Goal: Navigation & Orientation: Find specific page/section

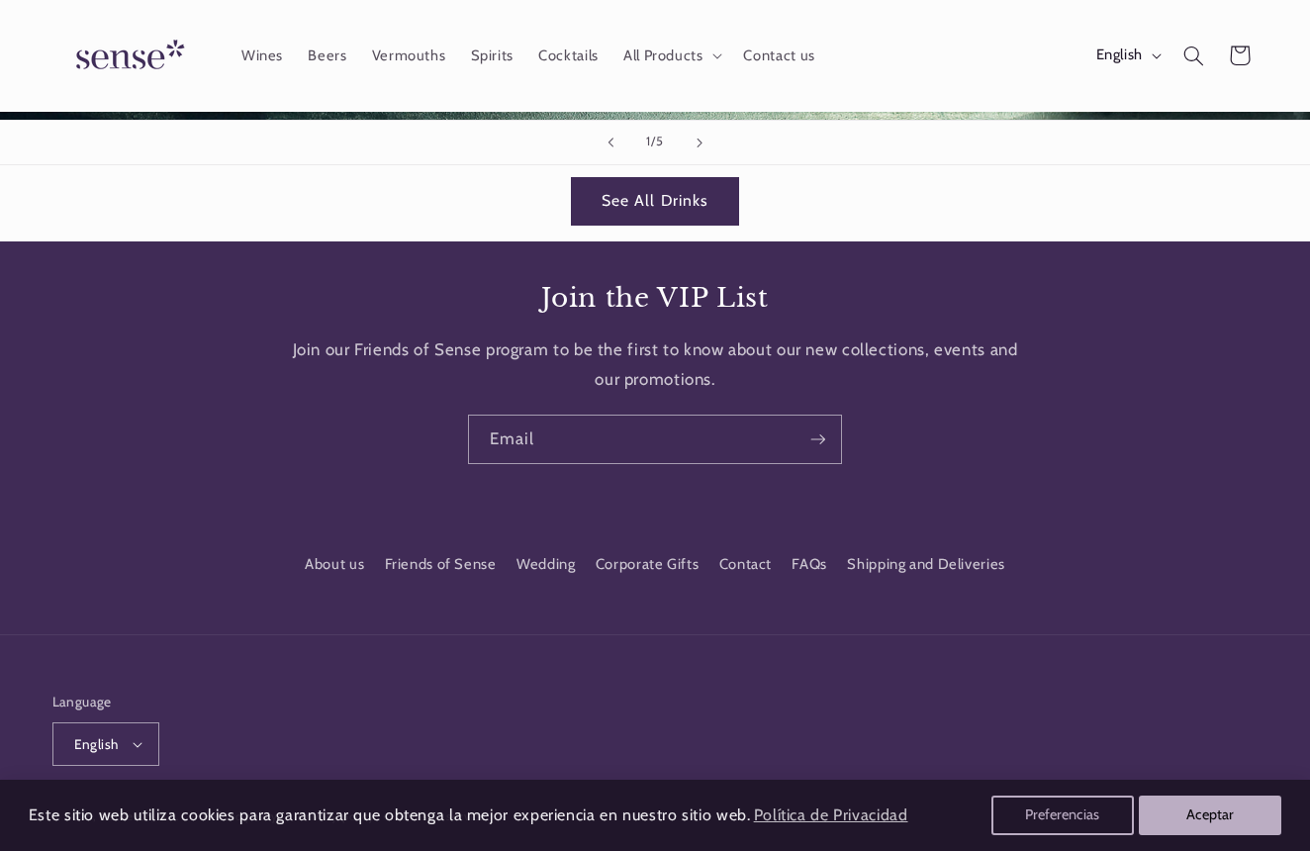
scroll to position [2842, 0]
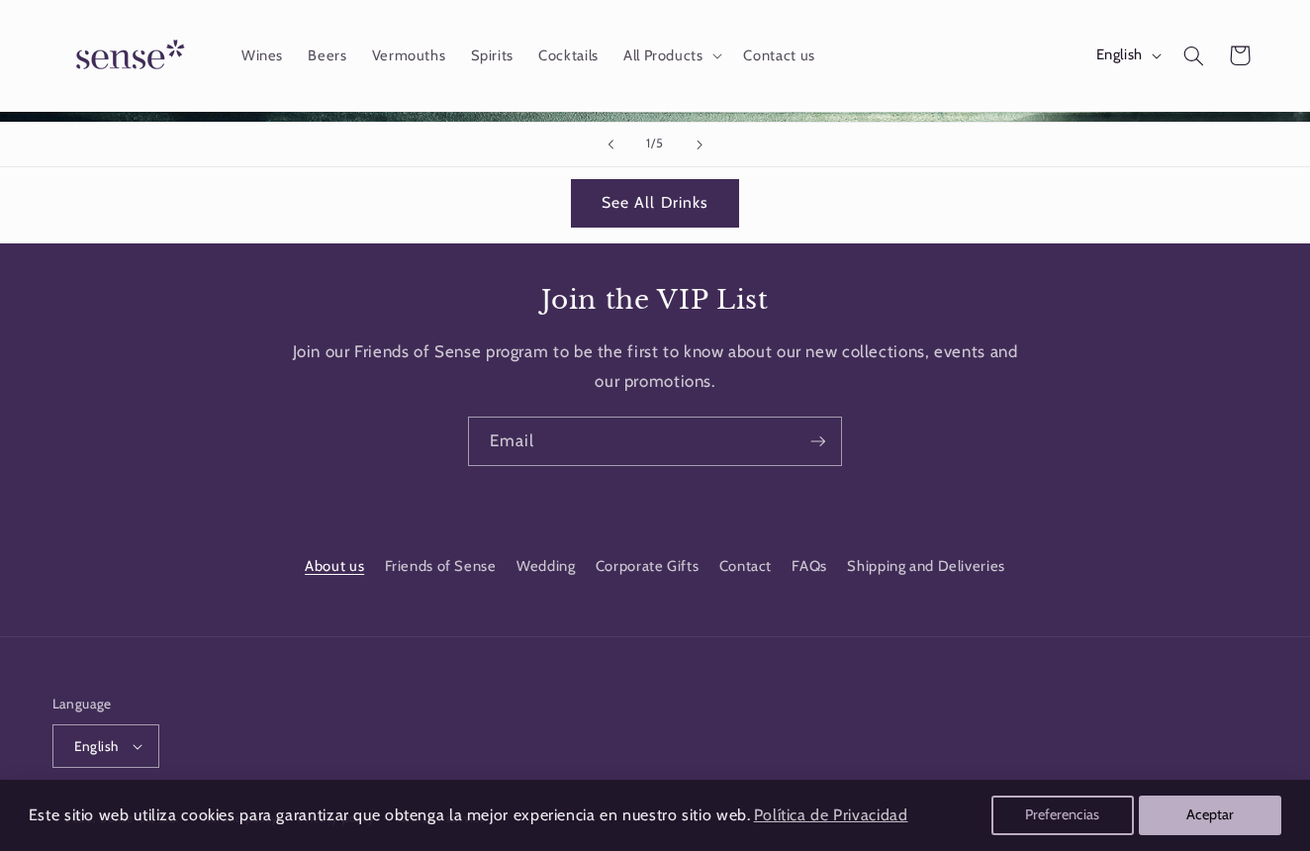
click at [347, 554] on link "About us" at bounding box center [334, 569] width 59 height 31
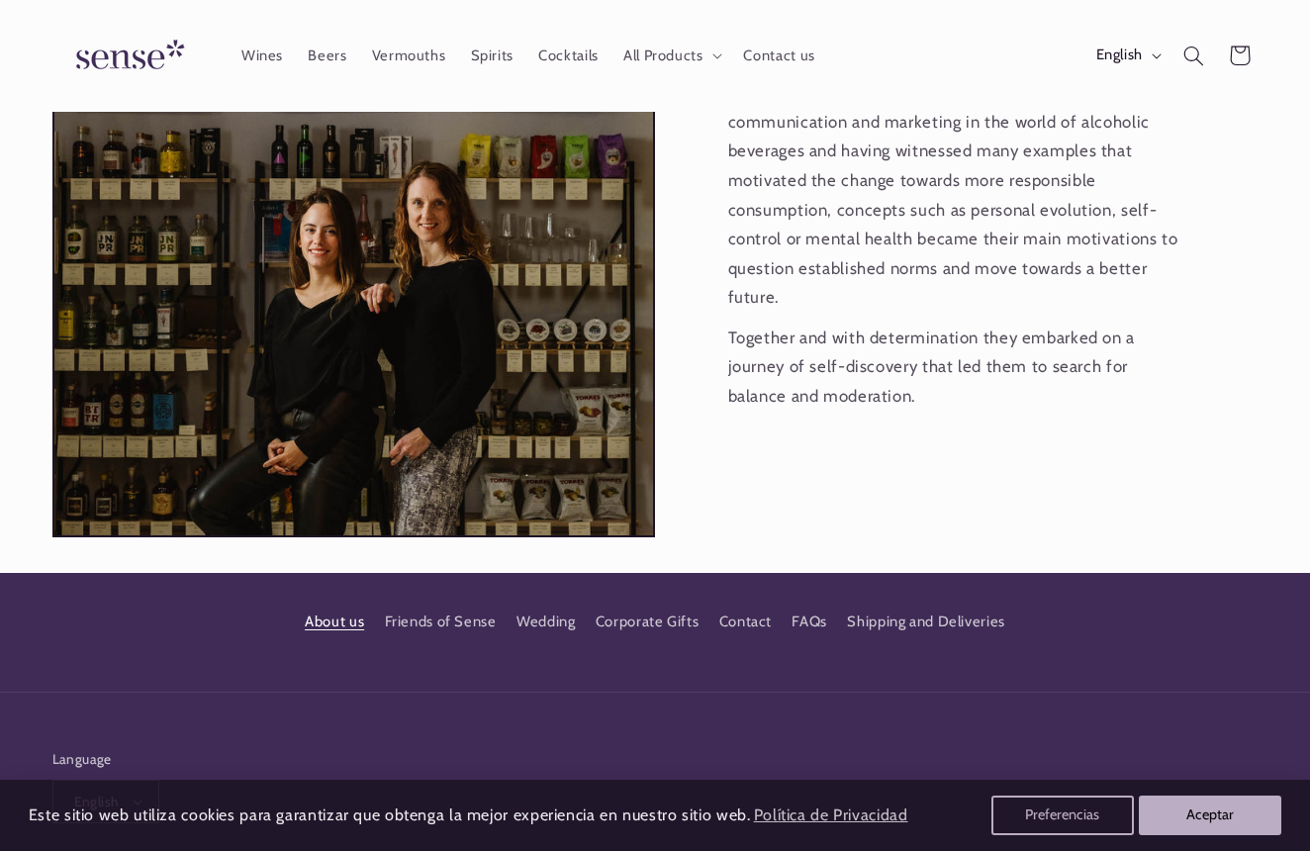
scroll to position [1877, 0]
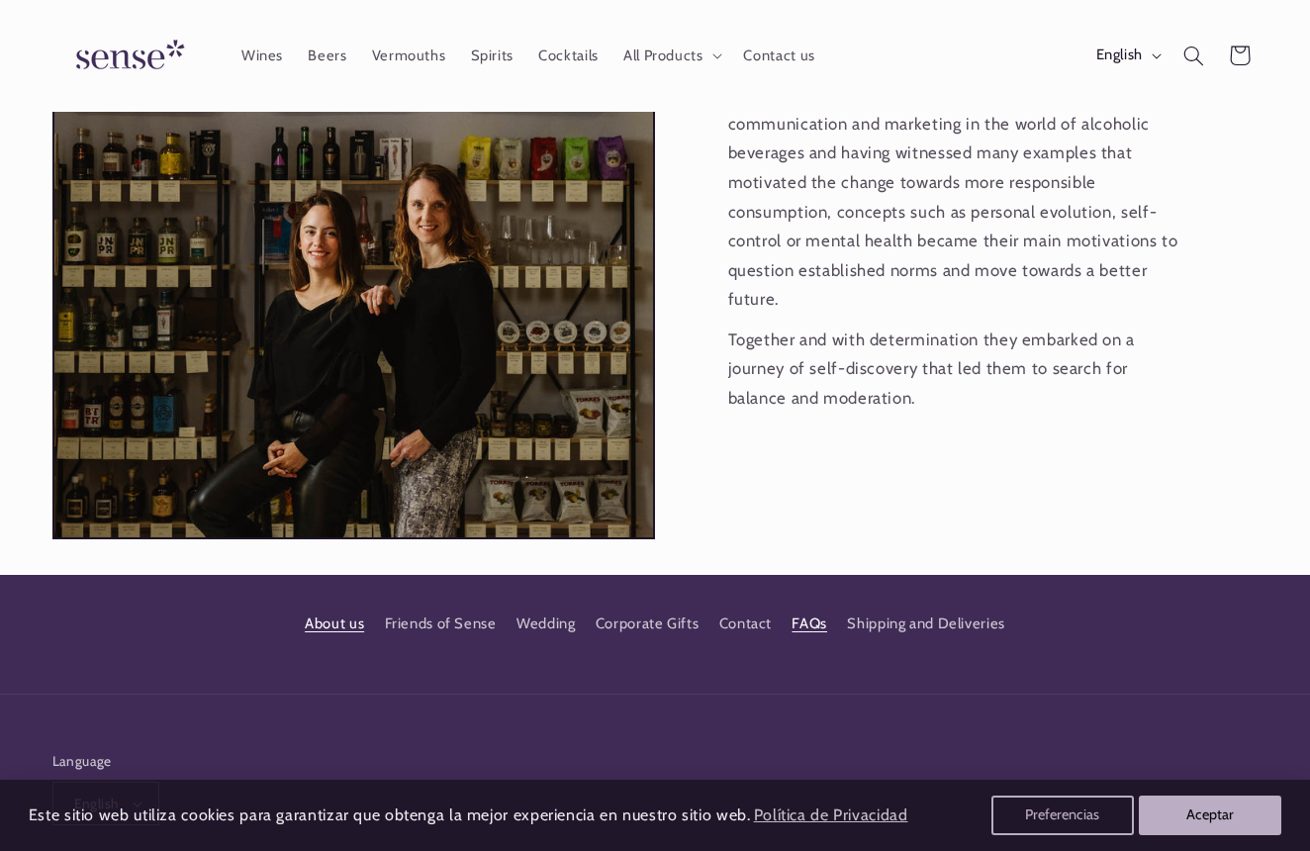
click at [804, 606] on link "FAQs" at bounding box center [809, 624] width 36 height 36
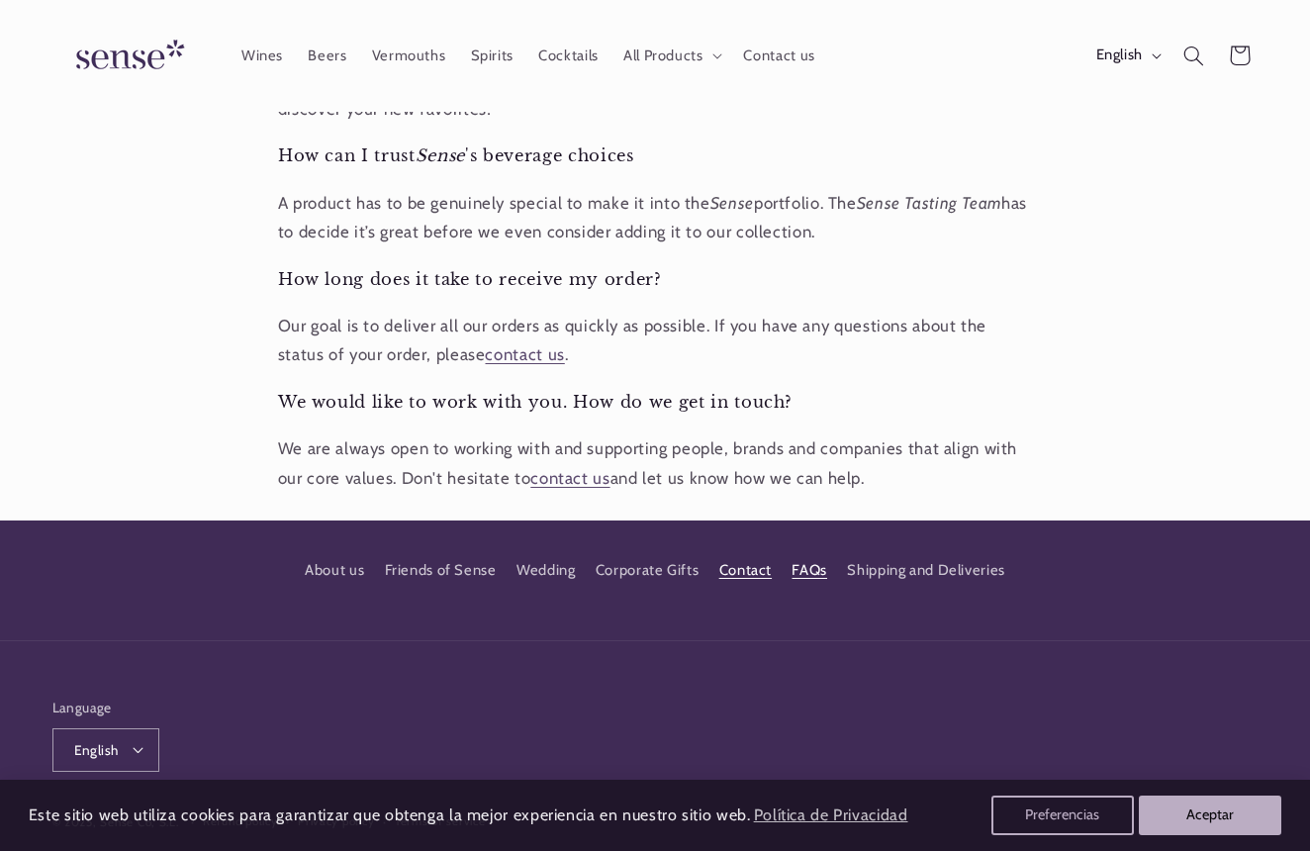
click at [735, 552] on link "Contact" at bounding box center [745, 570] width 52 height 36
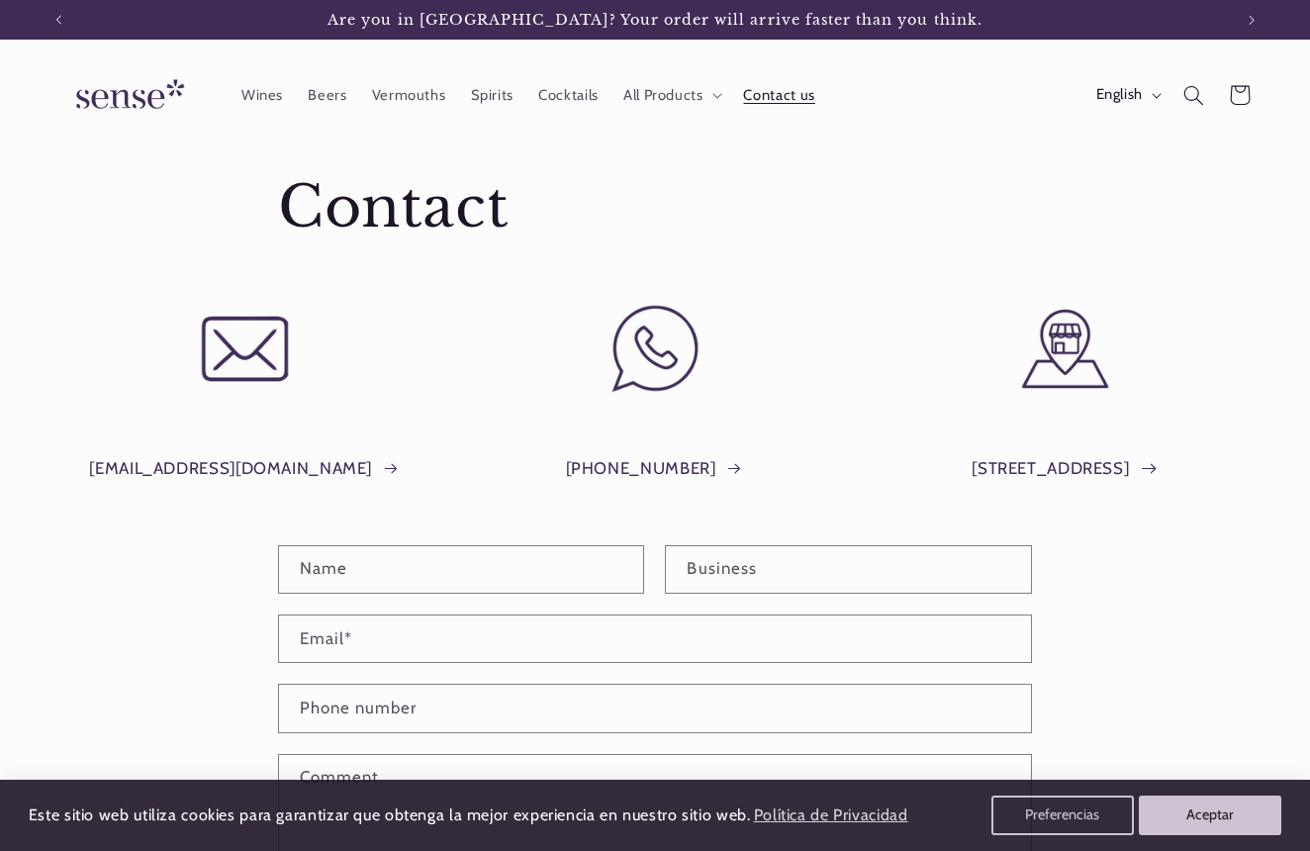
click at [1059, 469] on link "Plaça del Sol, 1, Barcelona" at bounding box center [1065, 469] width 186 height 30
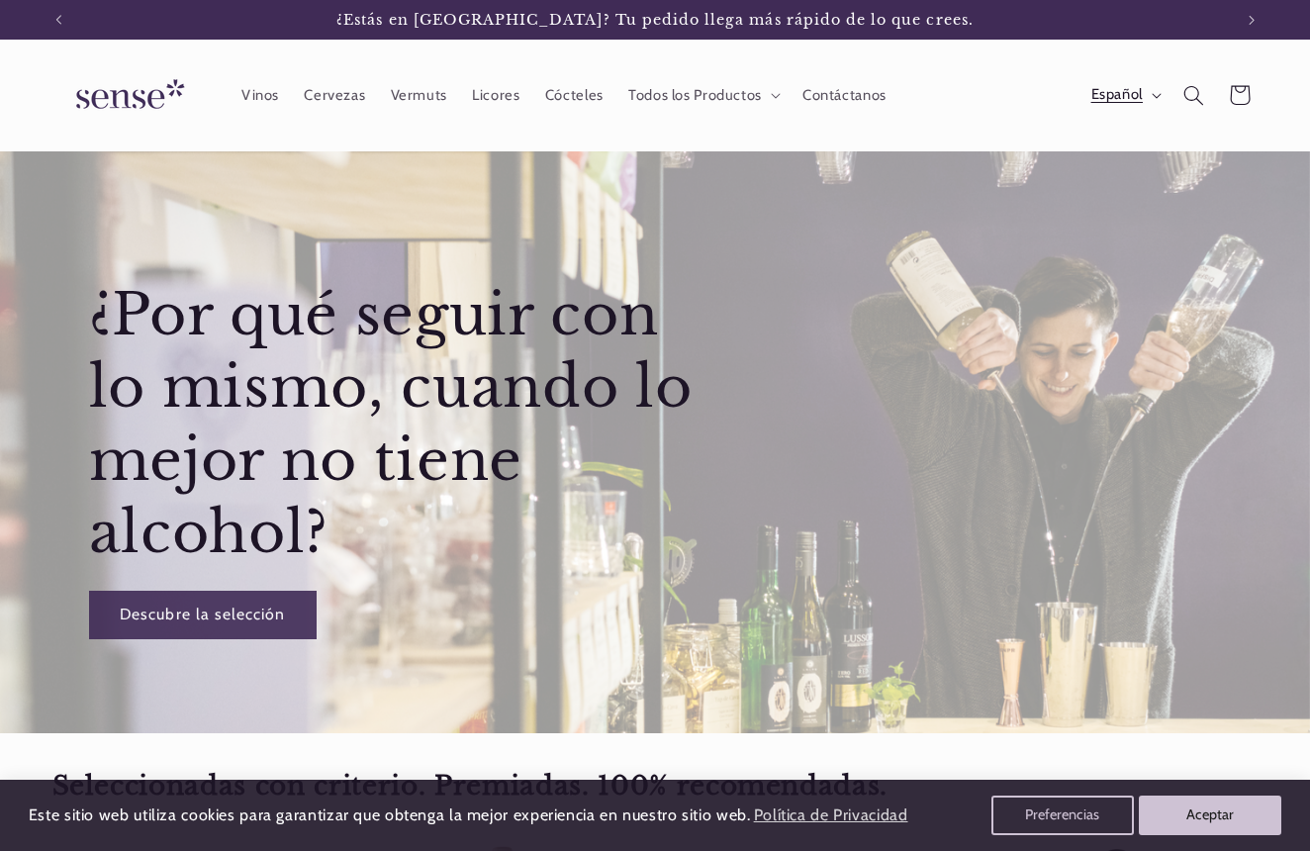
click at [1151, 94] on button "Español" at bounding box center [1124, 95] width 92 height 40
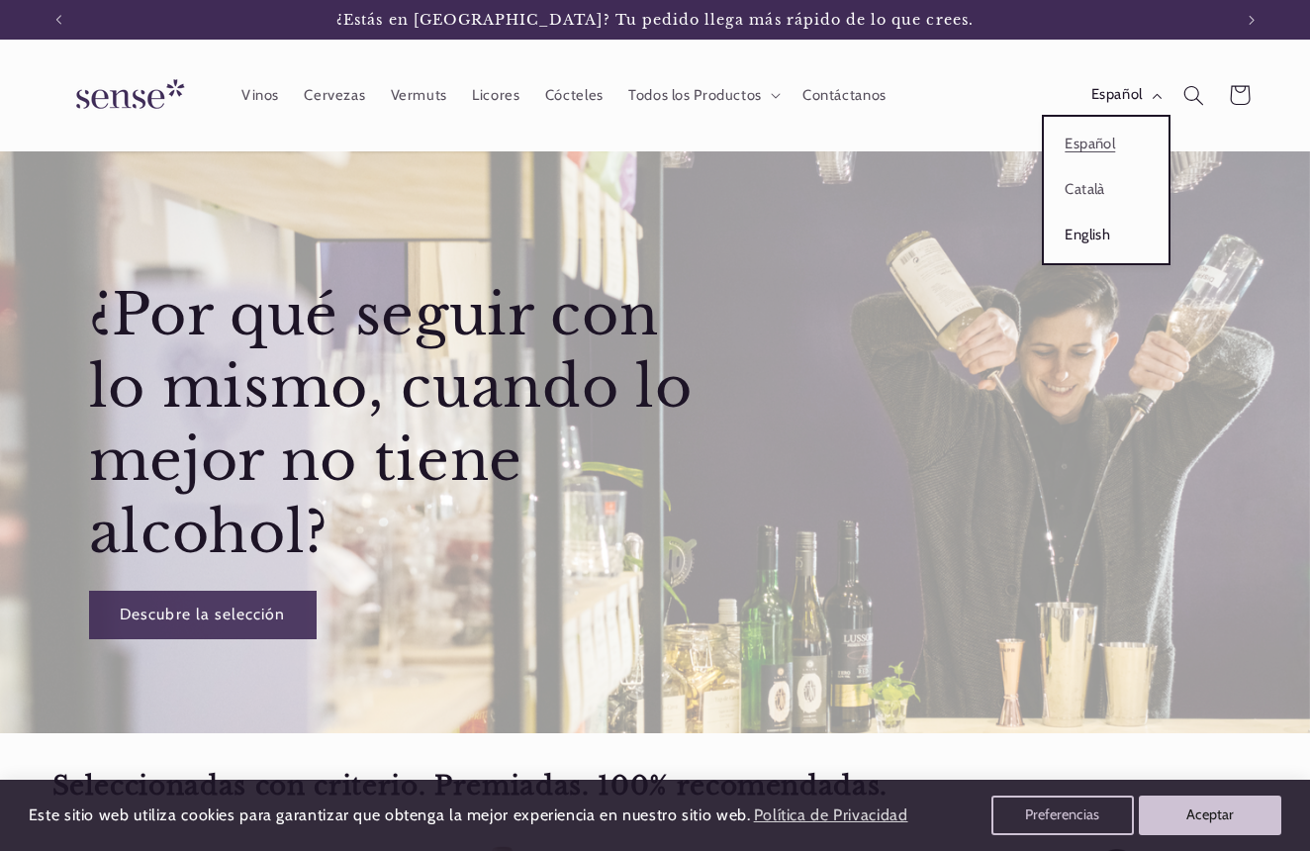
click at [1076, 231] on link "English" at bounding box center [1106, 236] width 125 height 46
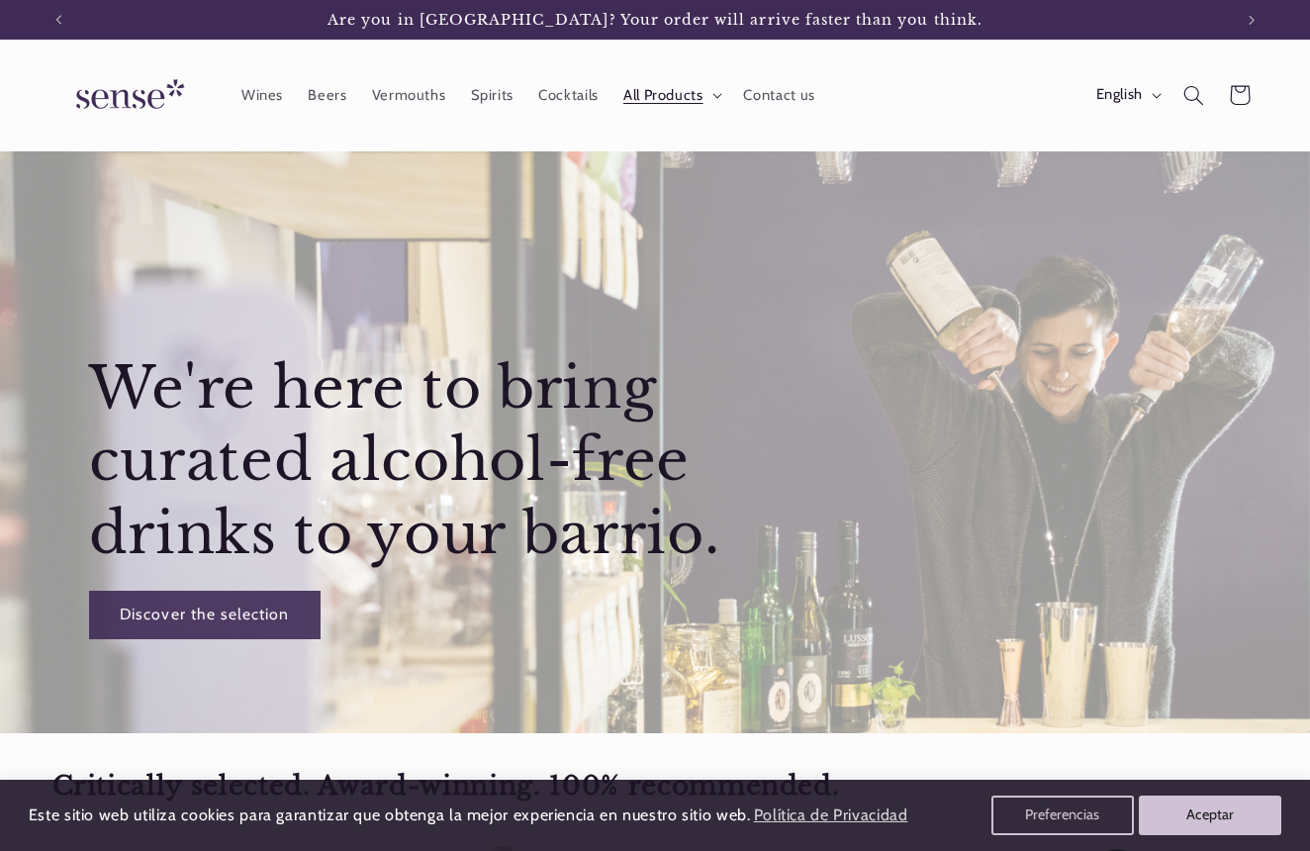
click at [656, 89] on span "All Products" at bounding box center [663, 95] width 80 height 19
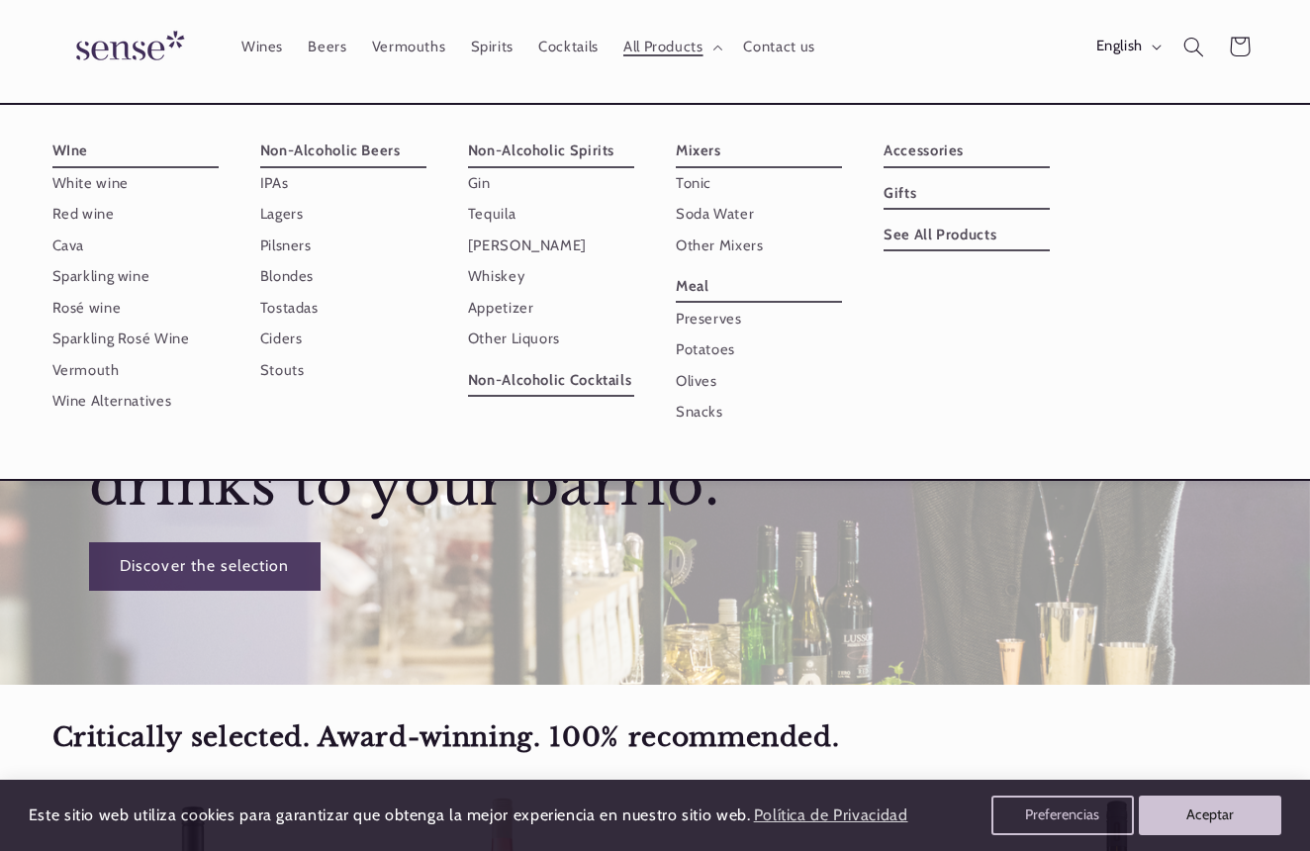
scroll to position [49, 0]
click at [1050, 219] on link "See All Products" at bounding box center [966, 235] width 166 height 32
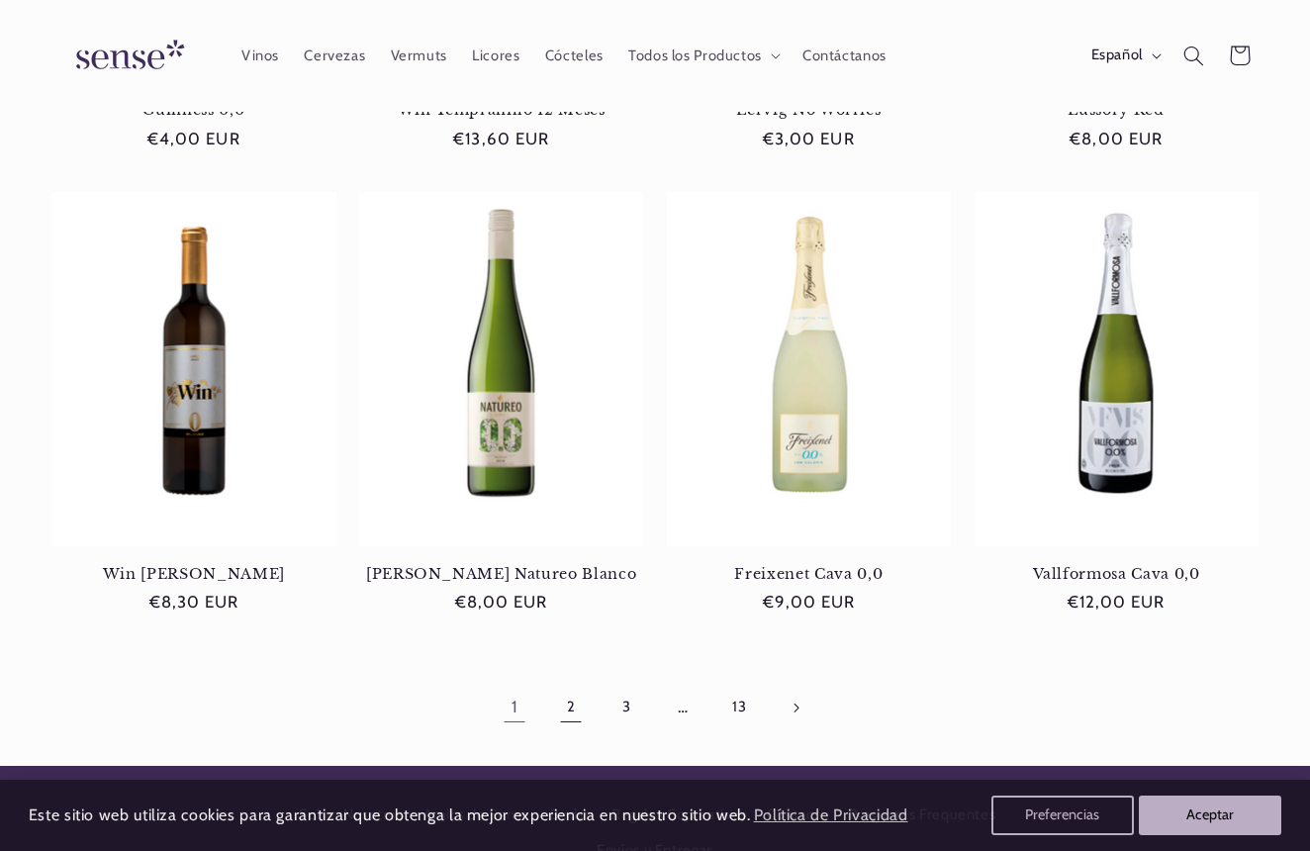
click at [564, 685] on link "2" at bounding box center [571, 708] width 46 height 46
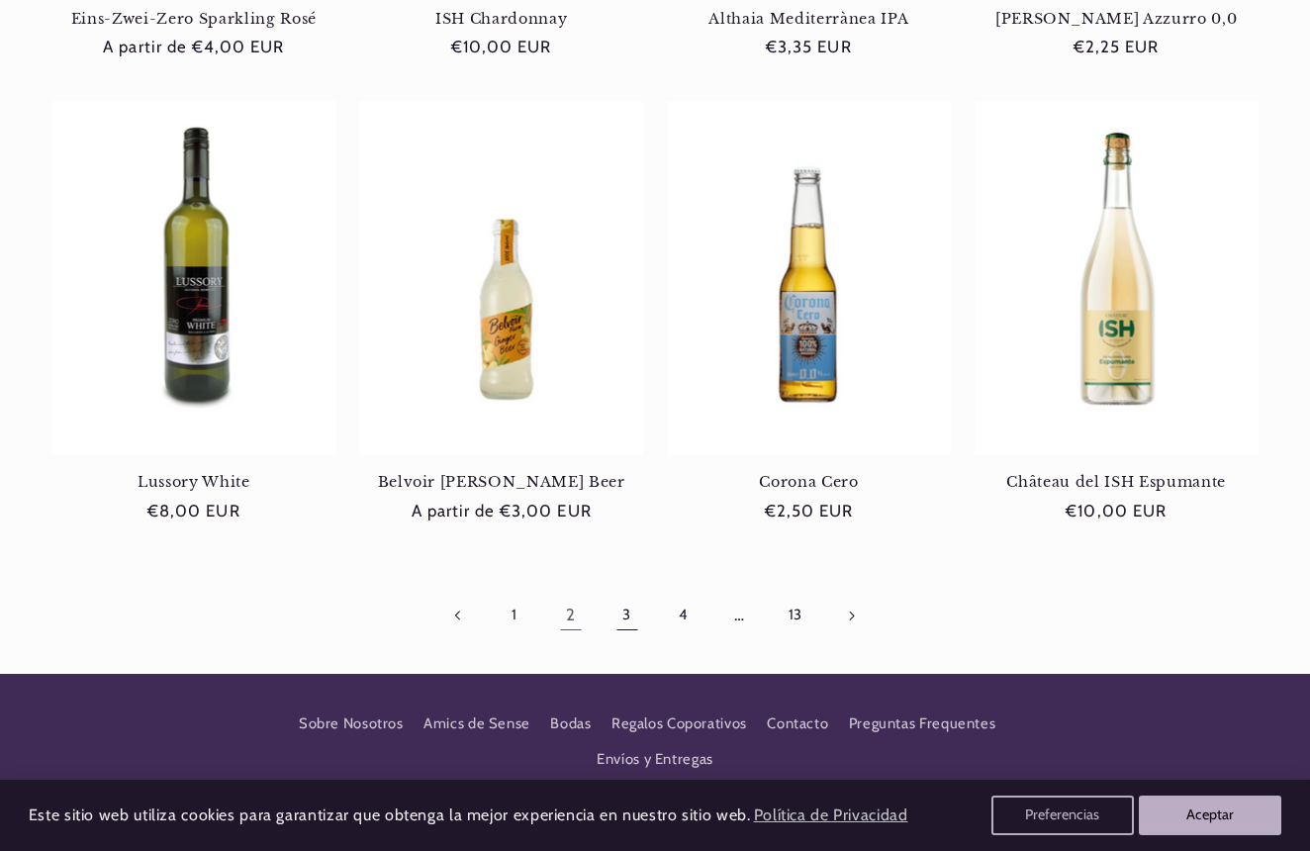
click at [625, 612] on link "3" at bounding box center [627, 616] width 46 height 46
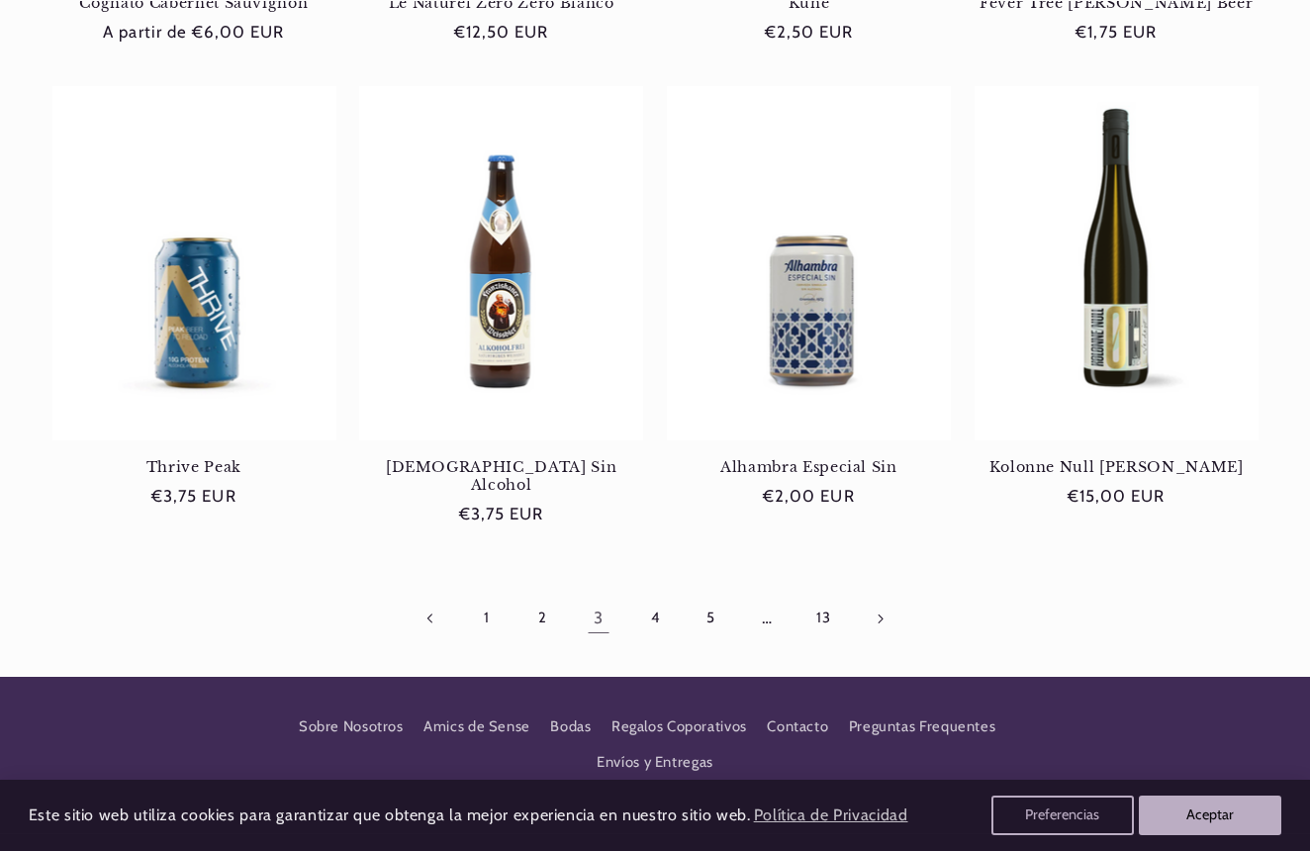
scroll to position [1645, 0]
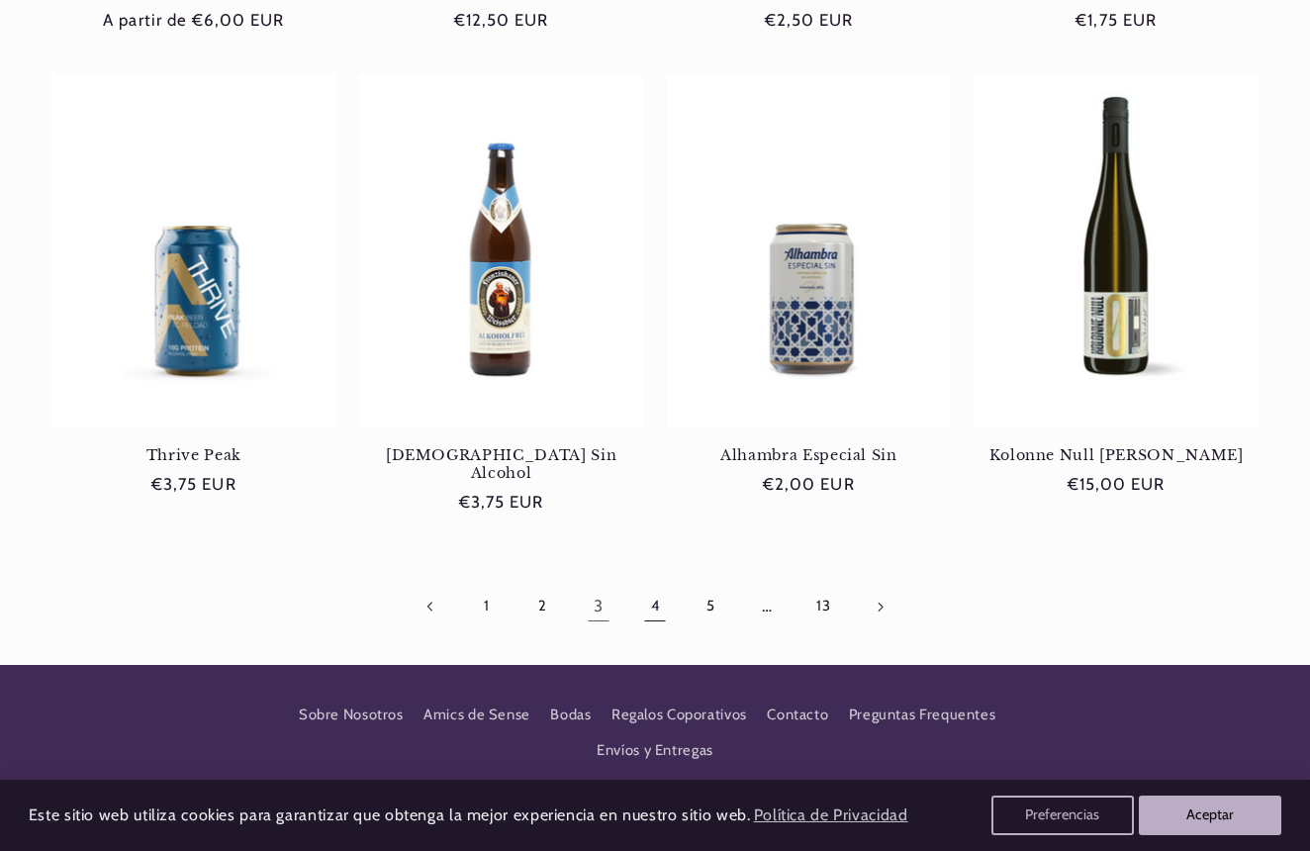
click at [660, 588] on link "4" at bounding box center [655, 607] width 46 height 46
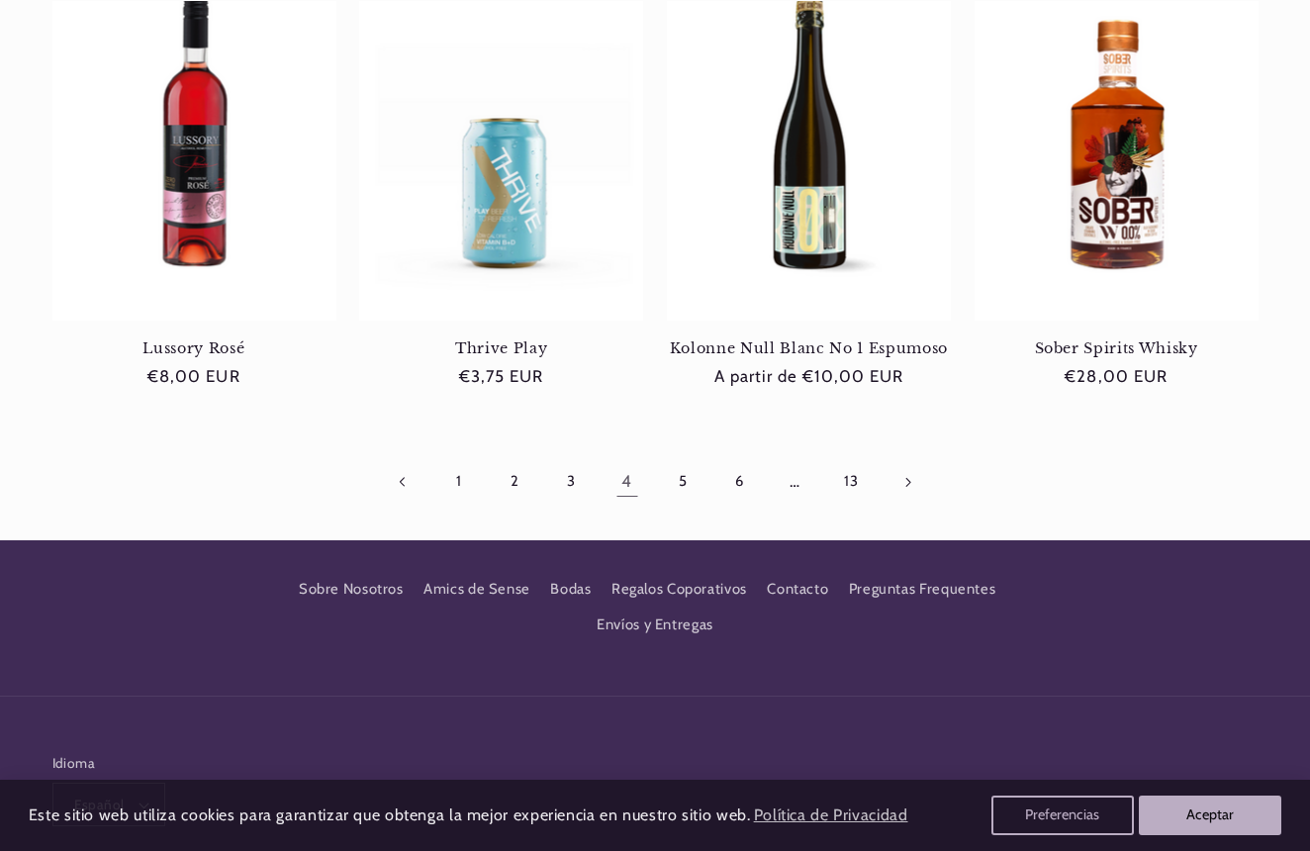
scroll to position [1802, 0]
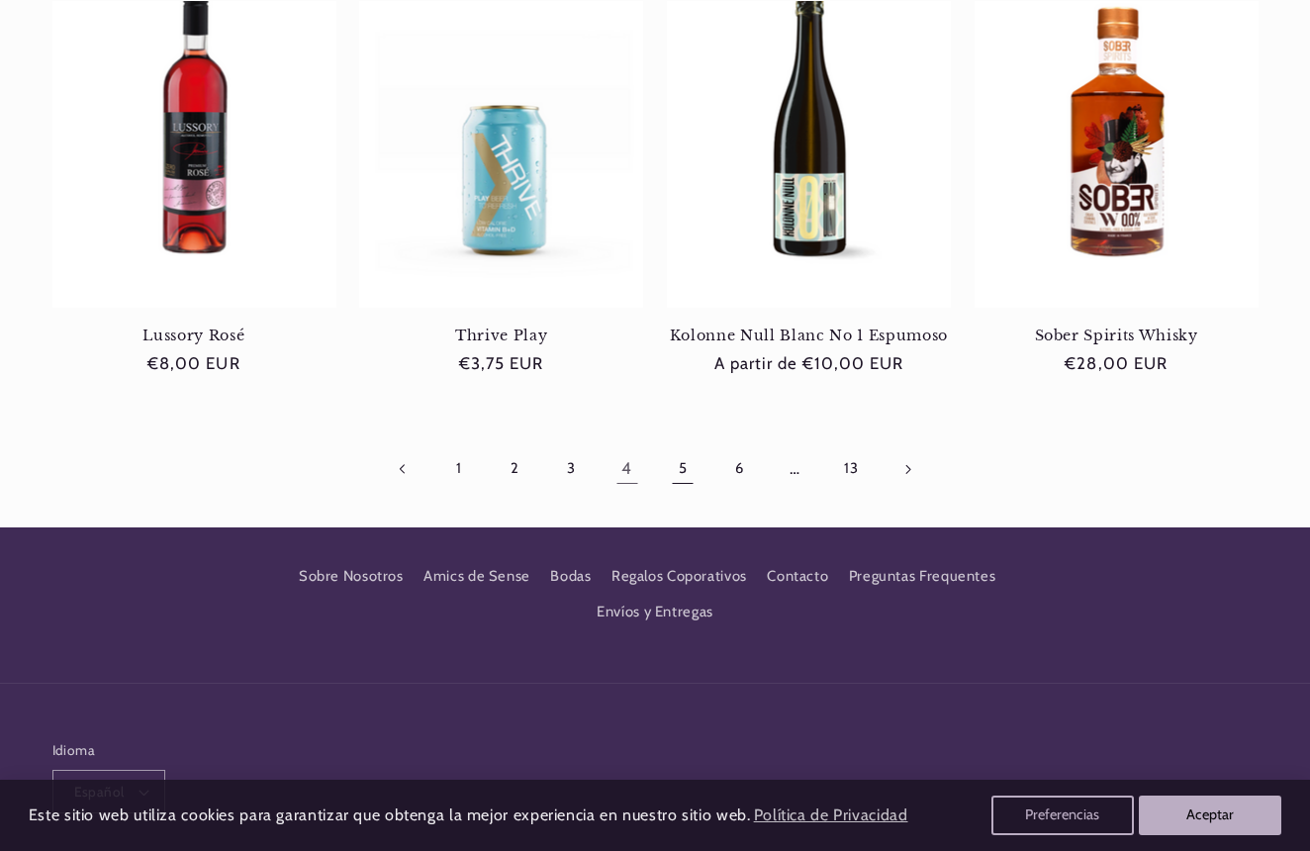
click at [694, 446] on link "5" at bounding box center [683, 469] width 46 height 46
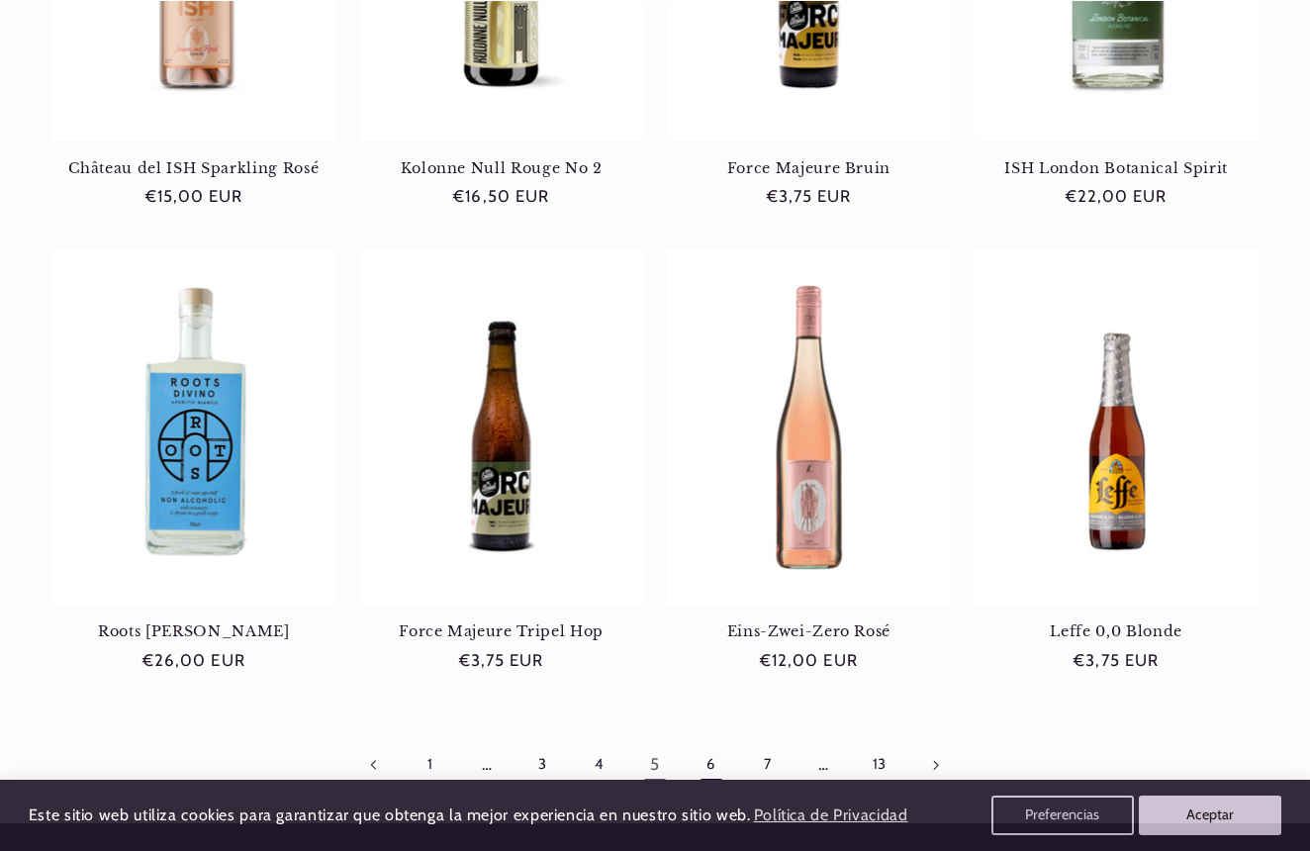
scroll to position [0, 1173]
click at [710, 747] on link "6" at bounding box center [712, 765] width 46 height 46
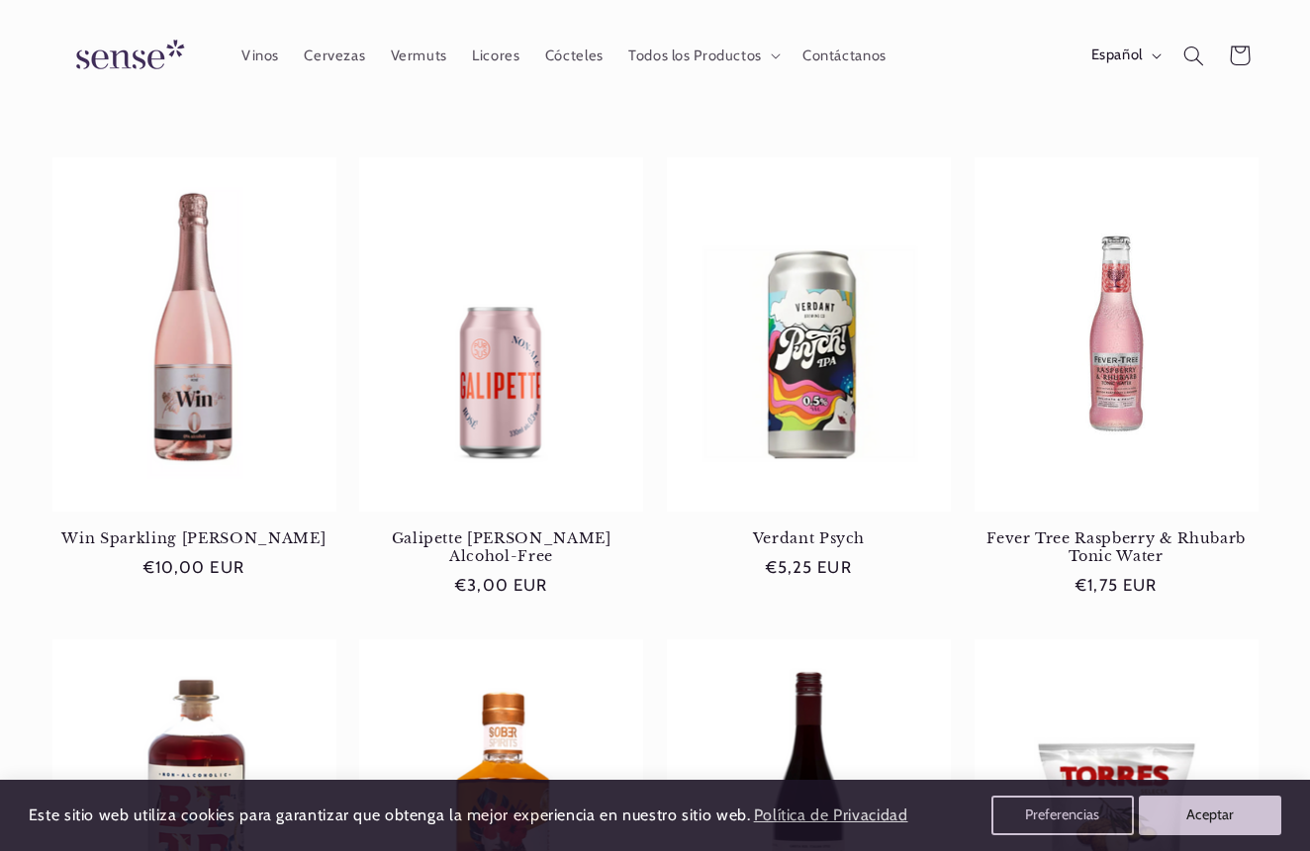
scroll to position [132, 0]
